Goal: Transaction & Acquisition: Purchase product/service

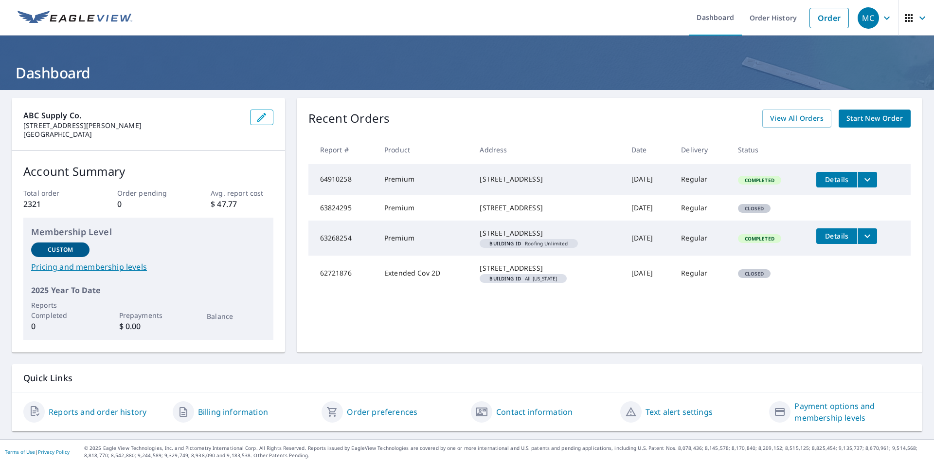
click at [879, 121] on span "Start New Order" at bounding box center [875, 118] width 56 height 12
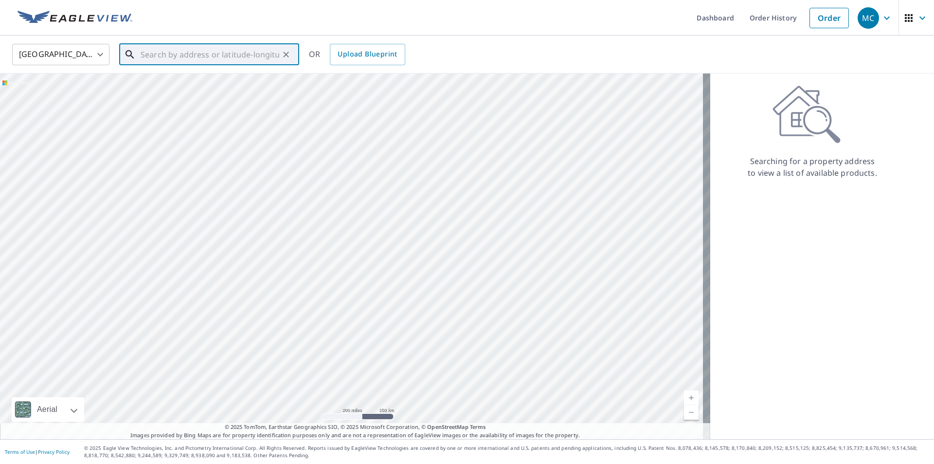
click at [210, 54] on input "text" at bounding box center [210, 54] width 139 height 27
paste input "[STREET_ADDRESS]"
click at [200, 93] on p "[GEOGRAPHIC_DATA]" at bounding box center [215, 94] width 153 height 10
type input "[STREET_ADDRESS]"
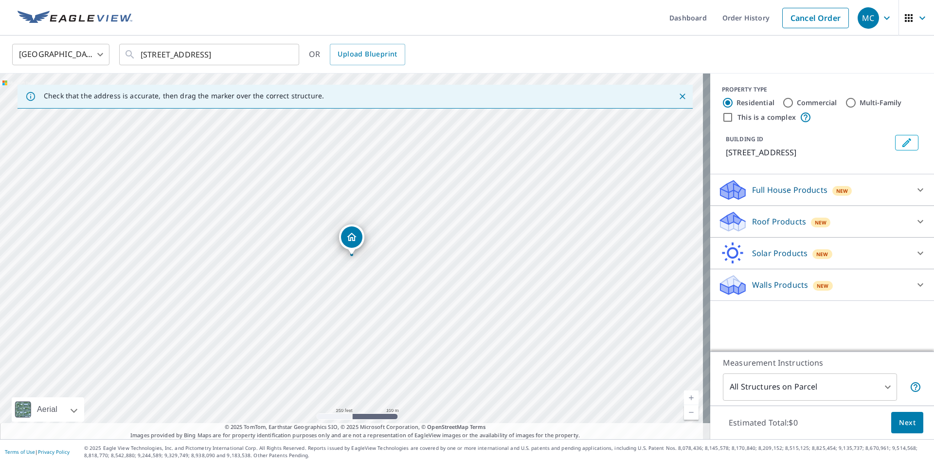
click at [752, 223] on p "Roof Products" at bounding box center [779, 222] width 54 height 12
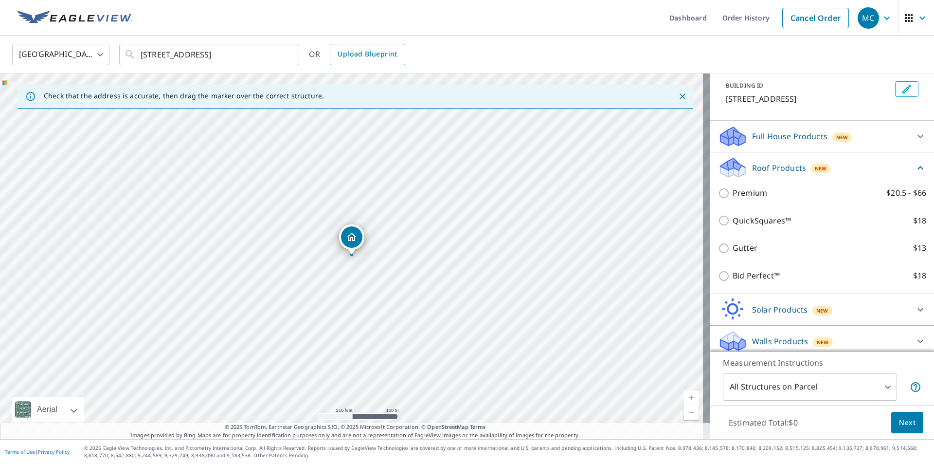
scroll to position [59, 0]
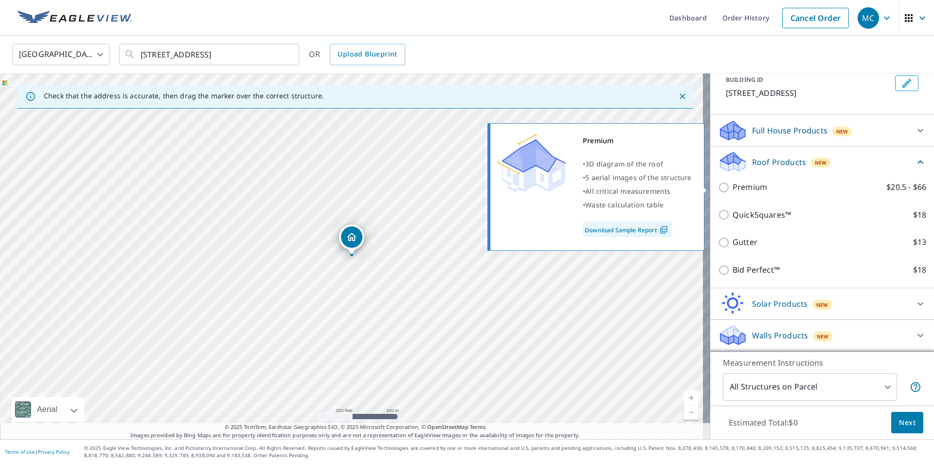
click at [718, 184] on input "Premium $20.5 - $66" at bounding box center [725, 188] width 15 height 12
checkbox input "true"
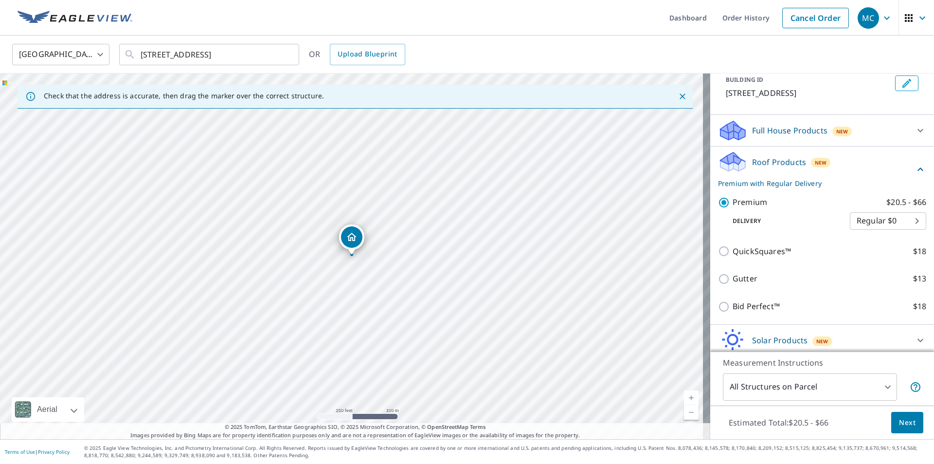
click at [886, 385] on body "MC MC Dashboard Order History Cancel Order MC [GEOGRAPHIC_DATA] [GEOGRAPHIC_DAT…" at bounding box center [467, 232] width 934 height 464
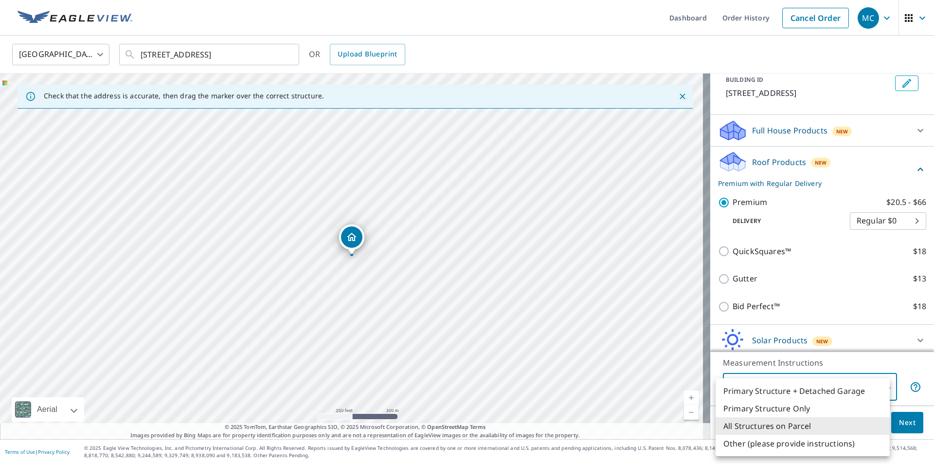
click at [874, 425] on li "All Structures on Parcel" at bounding box center [803, 426] width 174 height 18
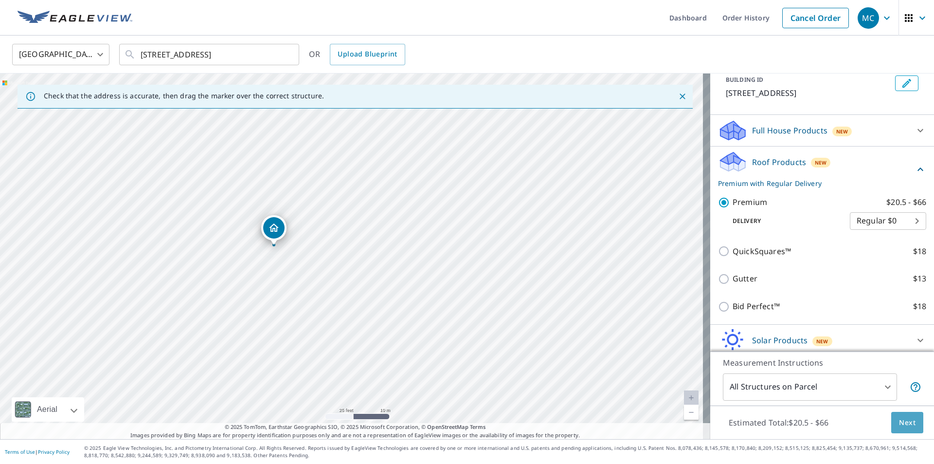
click at [903, 424] on span "Next" at bounding box center [907, 423] width 17 height 12
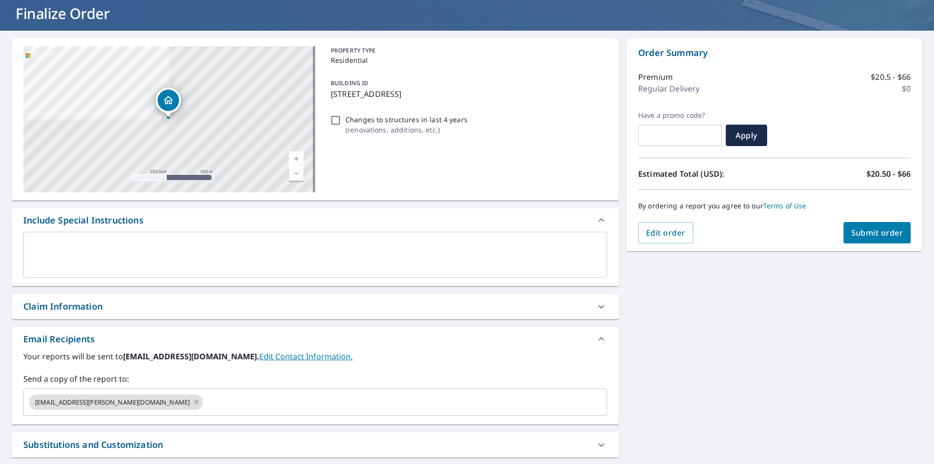
scroll to position [14, 0]
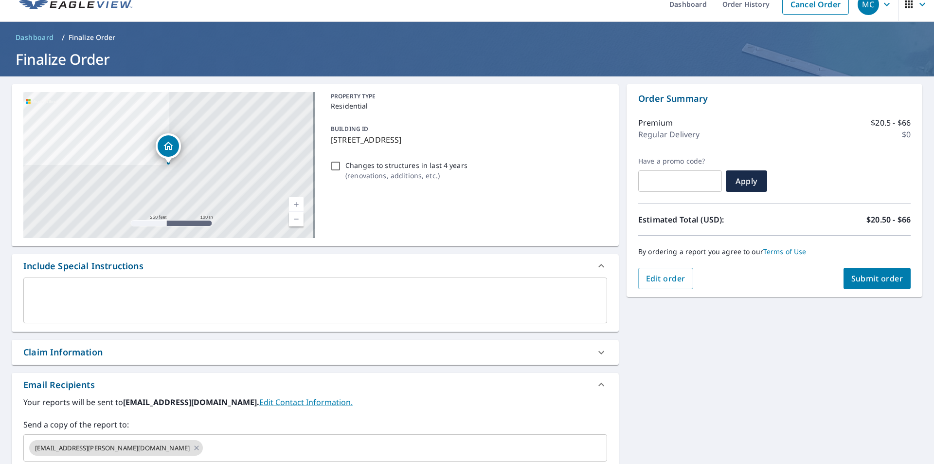
click at [869, 282] on span "Submit order" at bounding box center [878, 278] width 52 height 11
